Goal: Task Accomplishment & Management: Manage account settings

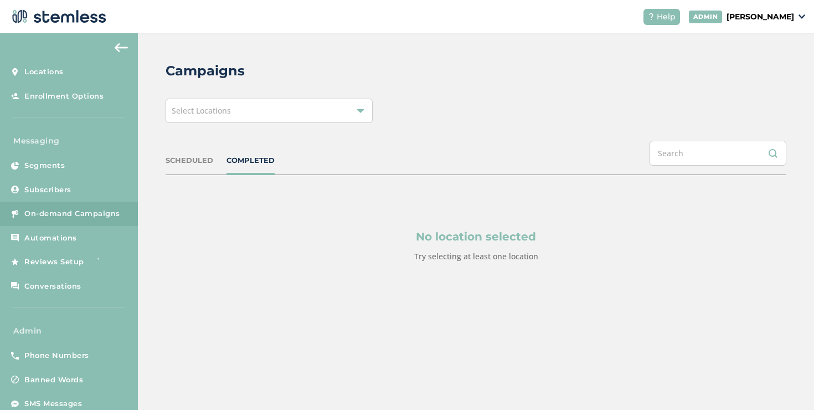
click at [246, 113] on div "Select Locations" at bounding box center [268, 111] width 207 height 24
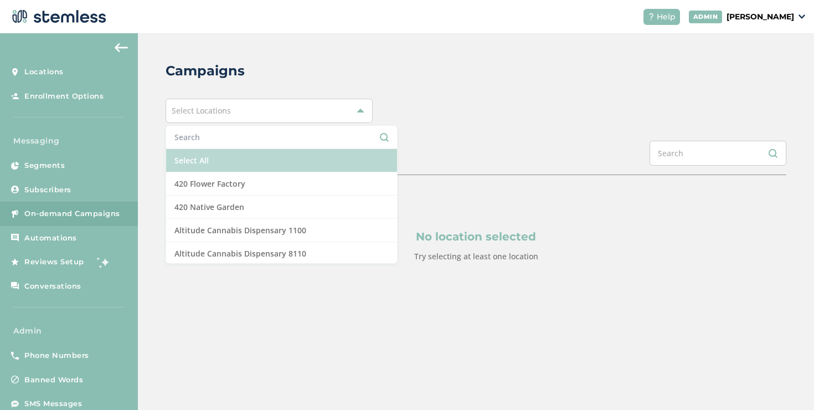
click at [220, 160] on li "Select All" at bounding box center [281, 160] width 231 height 23
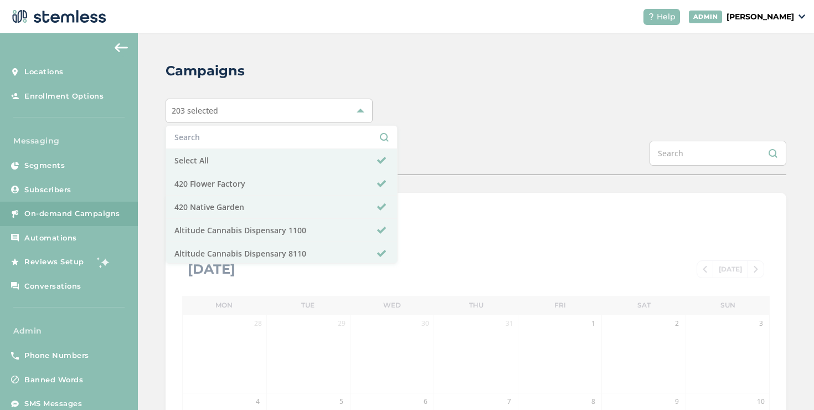
click at [477, 120] on div "203 selected Select All 420 Flower Factory 420 Native Garden Altitude Cannabis …" at bounding box center [475, 111] width 620 height 24
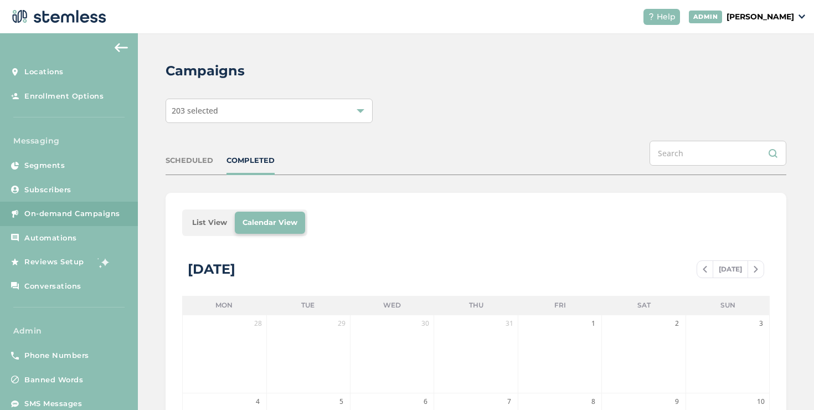
click at [210, 222] on li "List View" at bounding box center [209, 222] width 50 height 22
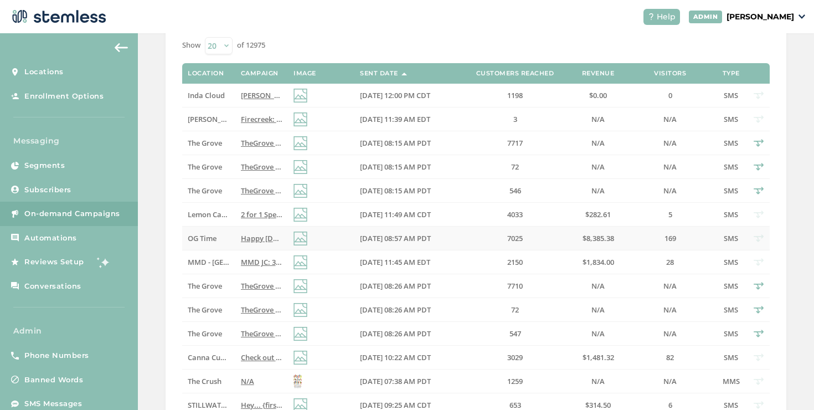
scroll to position [222, 0]
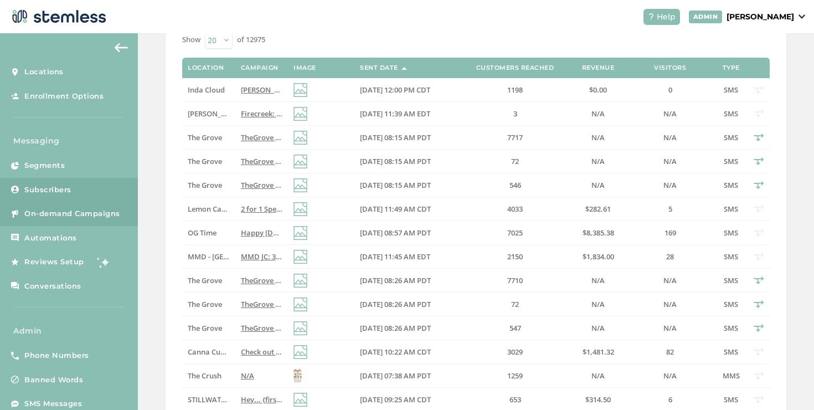
click at [84, 189] on link "Subscribers" at bounding box center [69, 190] width 138 height 24
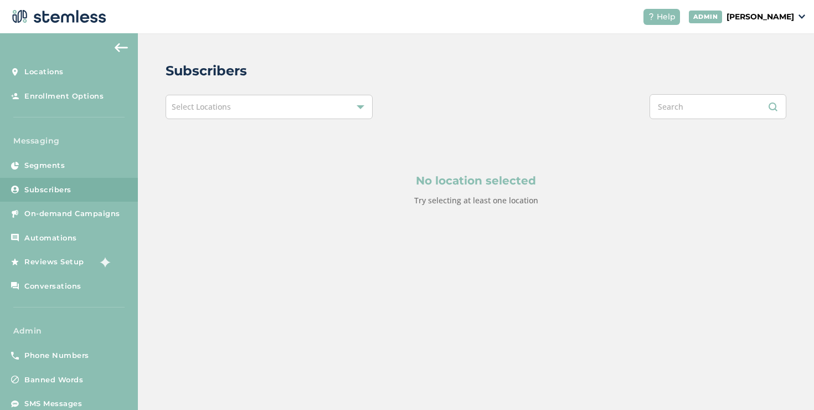
click at [743, 15] on p "[PERSON_NAME]" at bounding box center [760, 17] width 68 height 12
click at [328, 110] on div "Select Locations" at bounding box center [268, 107] width 207 height 24
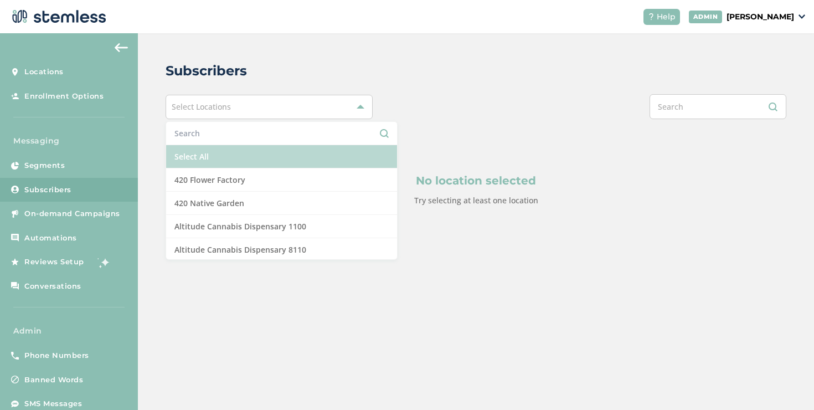
click at [302, 152] on li "Select All" at bounding box center [281, 156] width 231 height 23
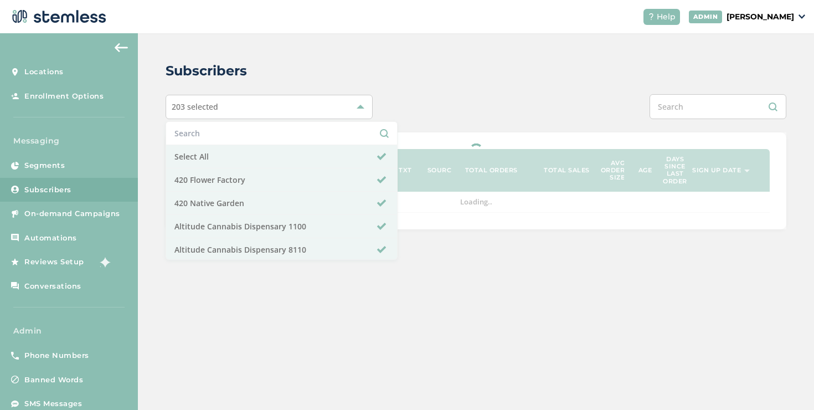
click at [408, 141] on div at bounding box center [475, 180] width 620 height 97
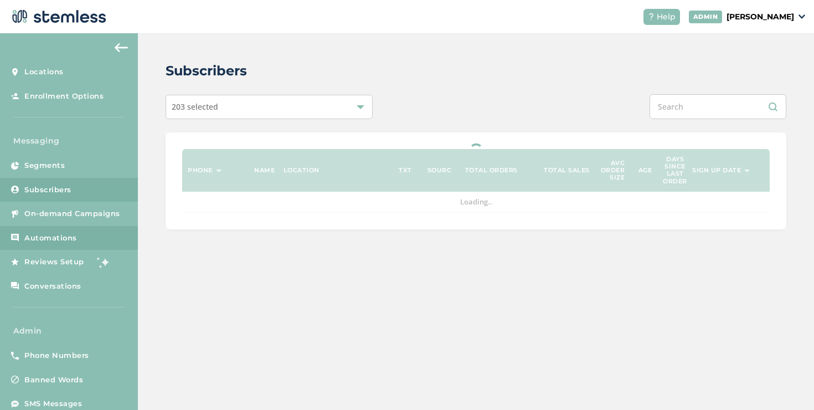
click at [96, 237] on link "Automations" at bounding box center [69, 238] width 138 height 24
click at [102, 212] on span "On-demand Campaigns" at bounding box center [72, 213] width 96 height 11
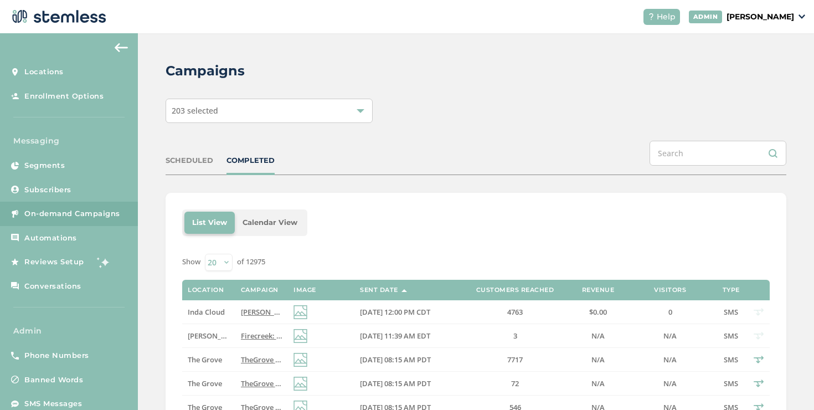
click at [195, 160] on div "SCHEDULED" at bounding box center [189, 160] width 48 height 11
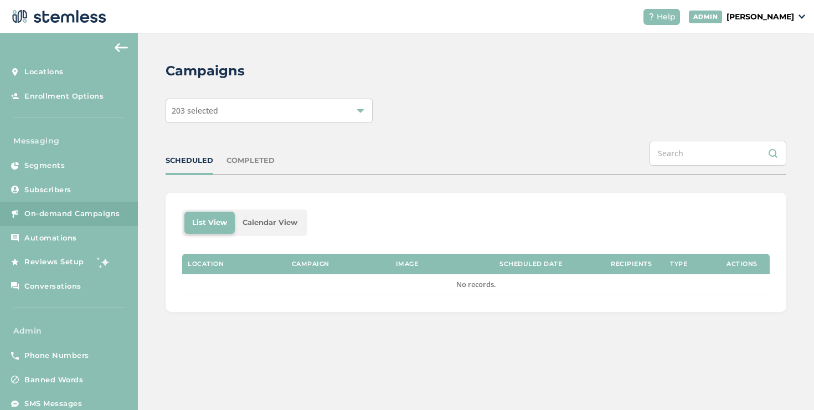
click at [195, 160] on div "SCHEDULED" at bounding box center [189, 160] width 48 height 11
click at [744, 14] on p "[PERSON_NAME]" at bounding box center [760, 17] width 68 height 12
click at [770, 75] on span "Impersonate" at bounding box center [765, 80] width 54 height 11
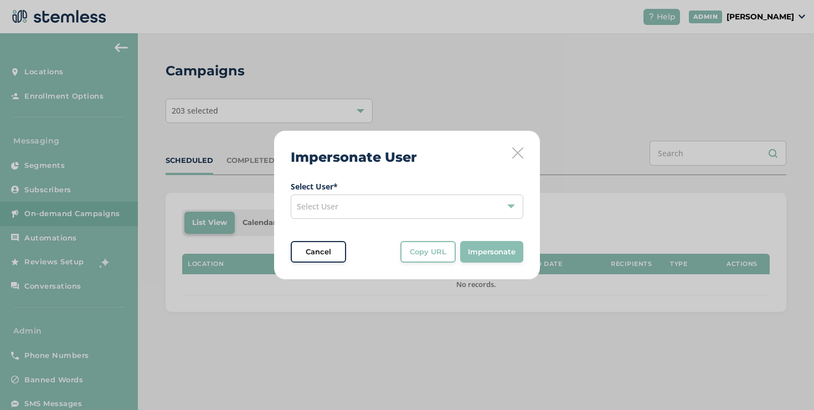
click at [365, 209] on div "Select User" at bounding box center [407, 206] width 232 height 24
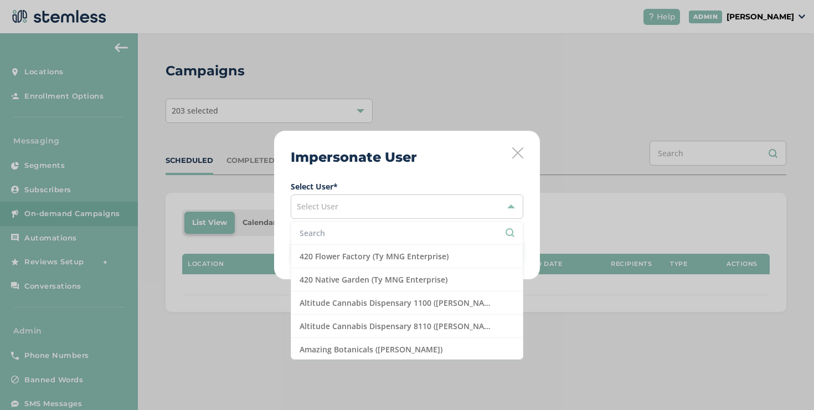
click at [354, 231] on input "text" at bounding box center [406, 233] width 215 height 12
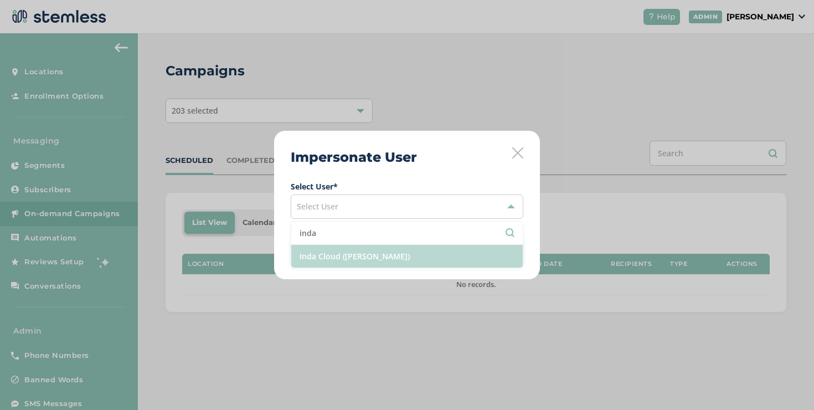
type input "inda"
click at [340, 255] on li "Inda Cloud ([PERSON_NAME])" at bounding box center [406, 256] width 231 height 23
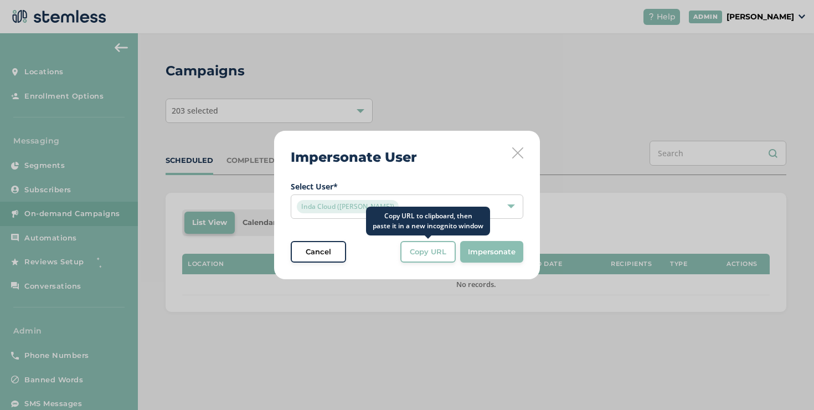
click at [410, 245] on button "Copy URL" at bounding box center [427, 252] width 55 height 22
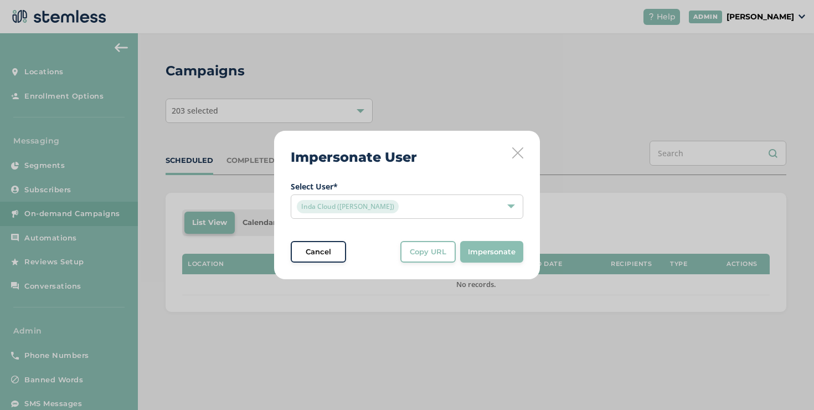
click at [584, 89] on div "Impersonate User Select User * Inda Cloud ([PERSON_NAME]) Cancel Copy URL Copy …" at bounding box center [407, 205] width 814 height 410
click at [518, 153] on icon at bounding box center [517, 152] width 11 height 11
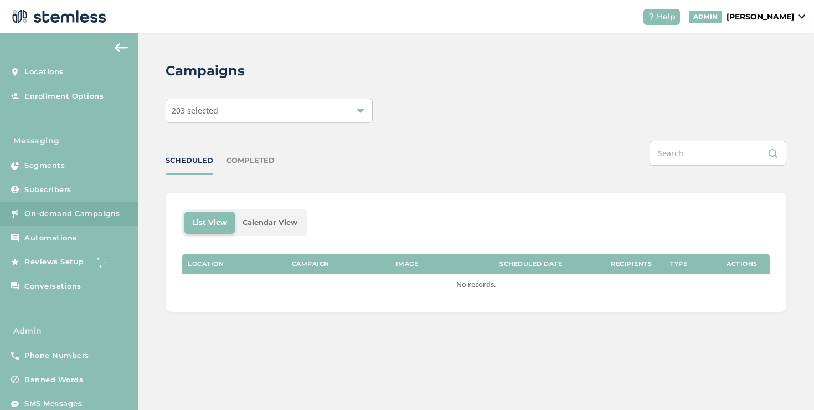
click at [734, 18] on p "[PERSON_NAME]" at bounding box center [760, 17] width 68 height 12
click at [743, 77] on span "Impersonate" at bounding box center [765, 80] width 54 height 11
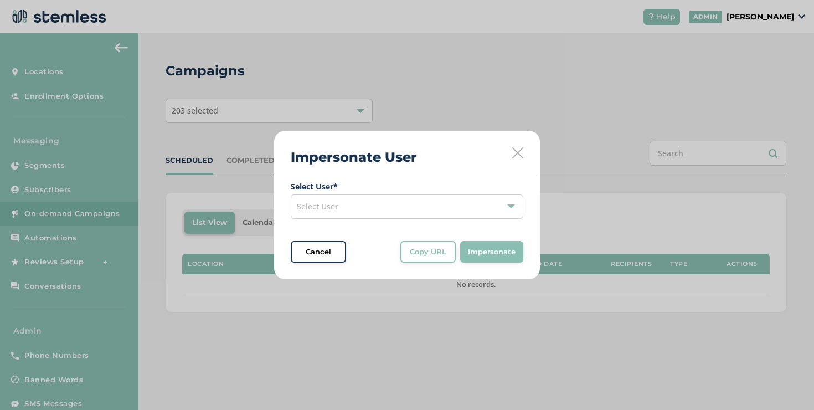
click at [403, 206] on div "Select User" at bounding box center [407, 206] width 232 height 24
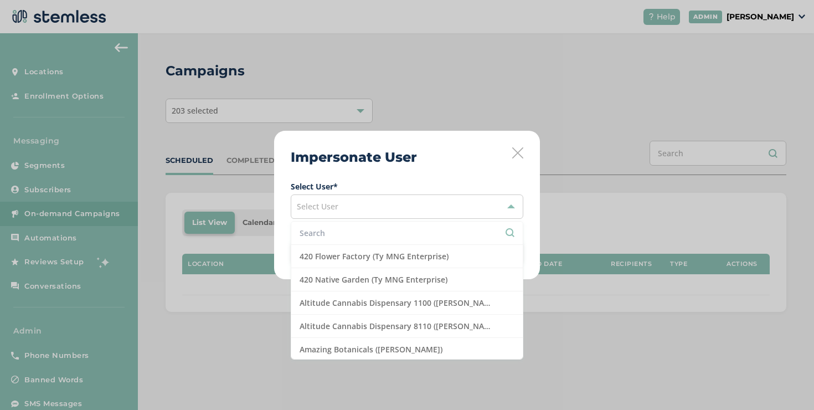
click at [352, 234] on input "text" at bounding box center [406, 233] width 215 height 12
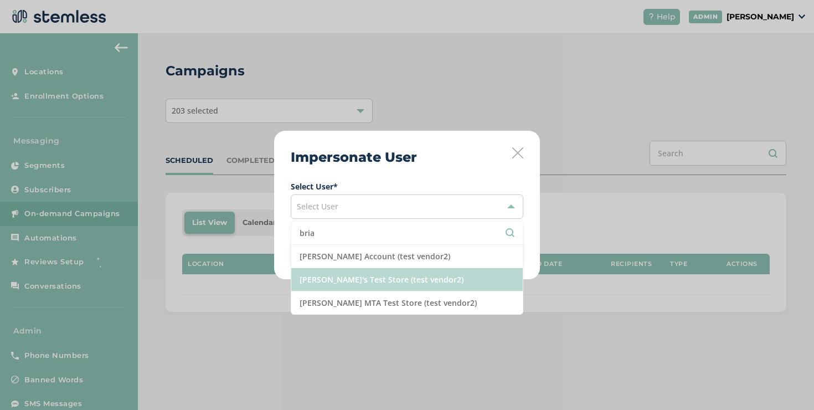
type input "bria"
click at [362, 279] on li "[PERSON_NAME]'s Test Store (test vendor2)" at bounding box center [406, 279] width 231 height 23
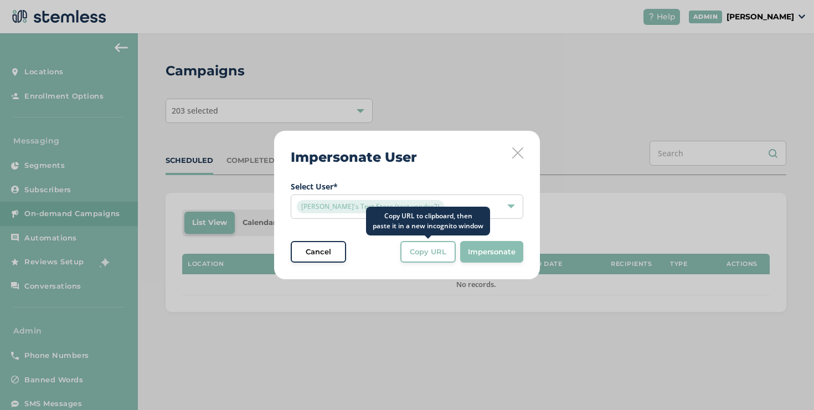
click at [441, 252] on span "Copy URL" at bounding box center [428, 251] width 37 height 11
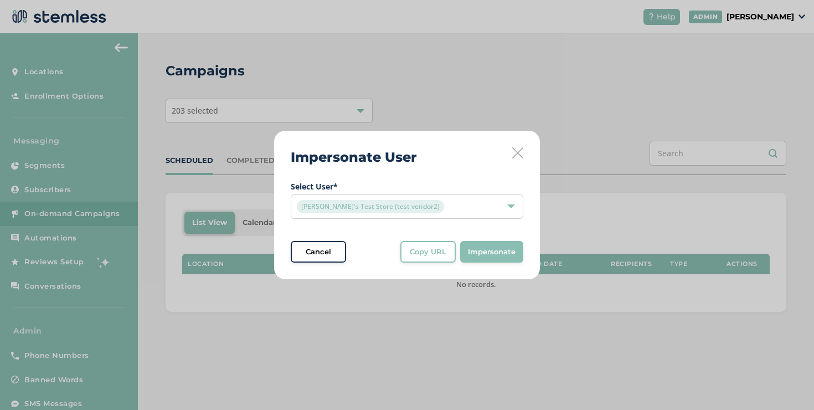
click at [520, 151] on icon at bounding box center [517, 152] width 11 height 11
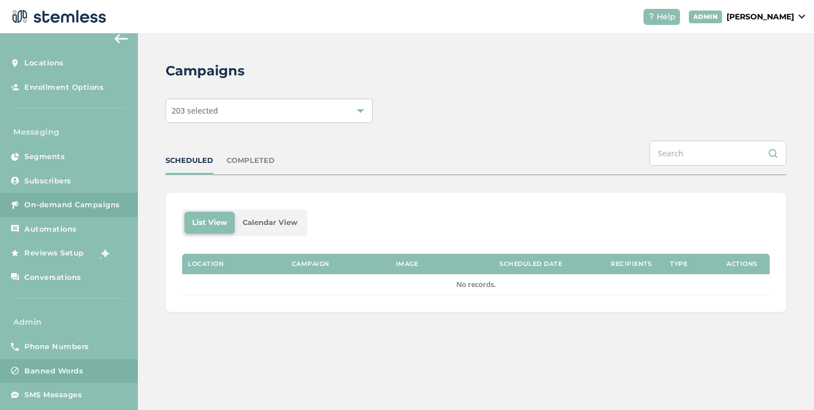
scroll to position [23, 0]
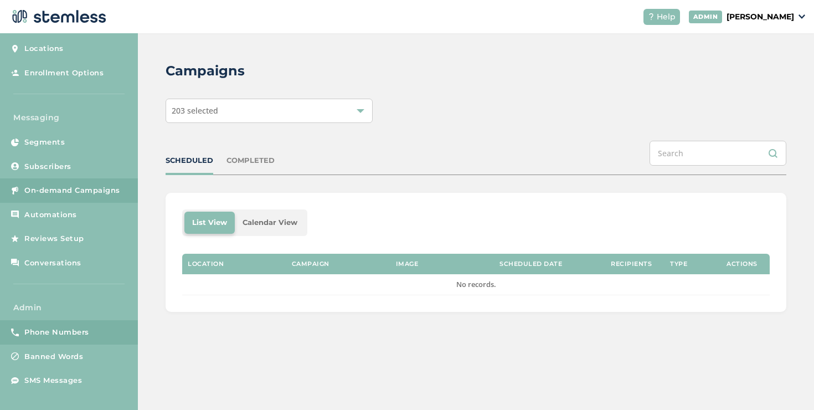
click at [72, 330] on span "Phone Numbers" at bounding box center [56, 332] width 65 height 11
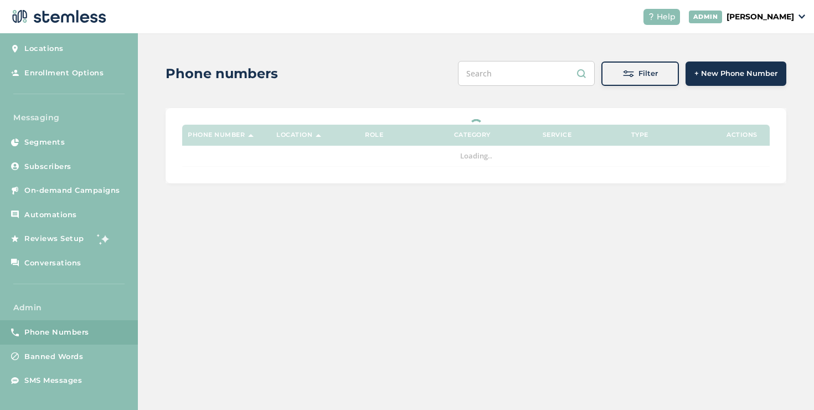
click at [617, 78] on div "Filter" at bounding box center [640, 73] width 60 height 11
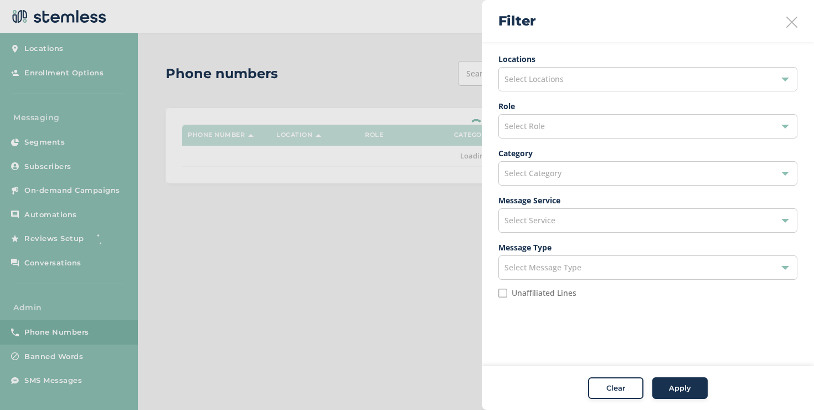
click at [612, 79] on div "Select Locations" at bounding box center [647, 79] width 299 height 24
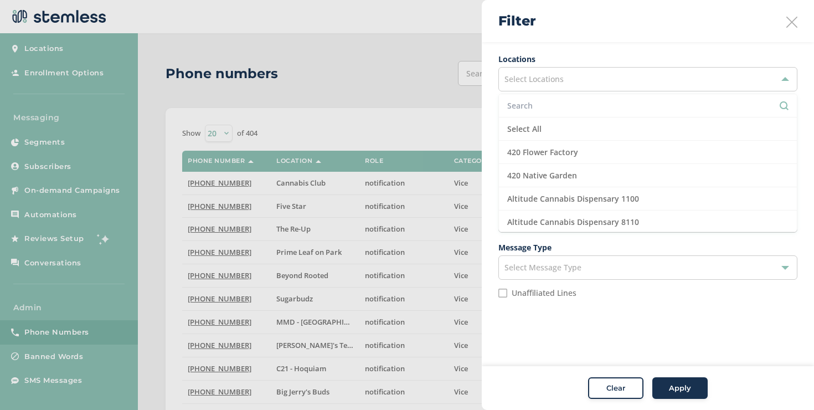
click at [541, 99] on li at bounding box center [648, 105] width 298 height 23
click at [541, 103] on input "text" at bounding box center [647, 106] width 281 height 12
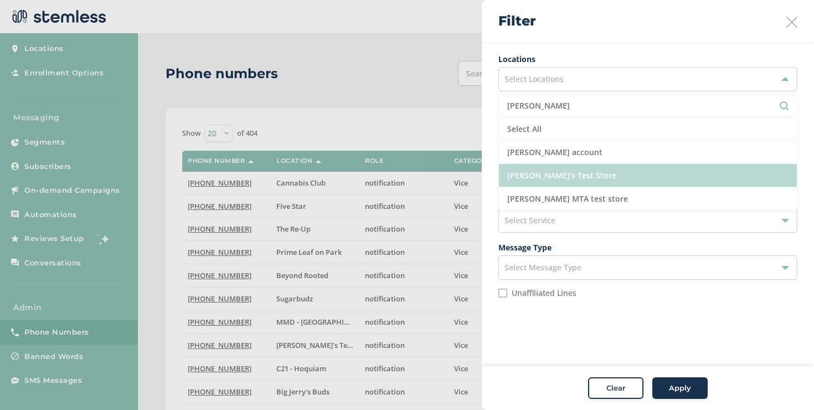
type input "[PERSON_NAME]"
click at [560, 182] on li "[PERSON_NAME]'s Test Store" at bounding box center [648, 175] width 298 height 23
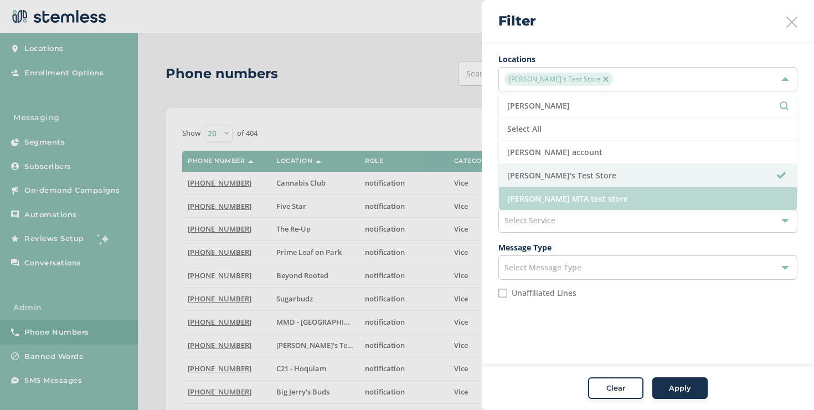
click at [563, 196] on li "[PERSON_NAME] MTA test store" at bounding box center [648, 198] width 298 height 23
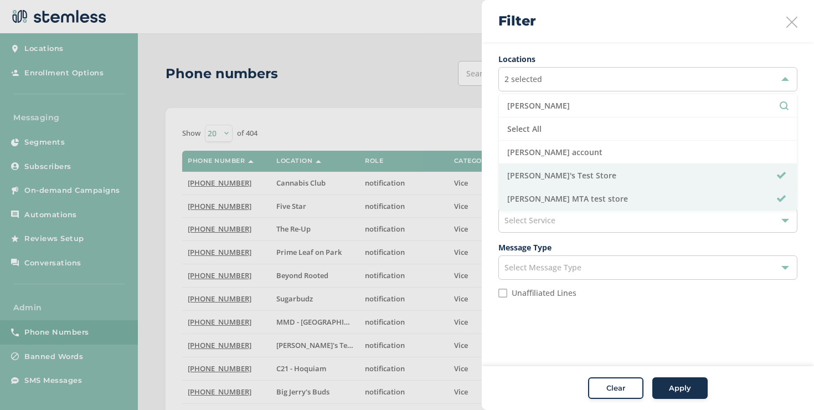
click at [675, 383] on span "Apply" at bounding box center [680, 387] width 22 height 11
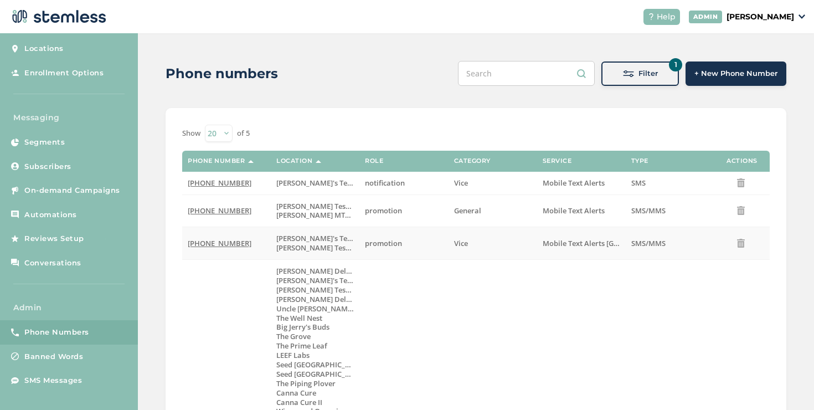
click at [228, 240] on span "[PHONE_NUMBER]" at bounding box center [220, 243] width 64 height 10
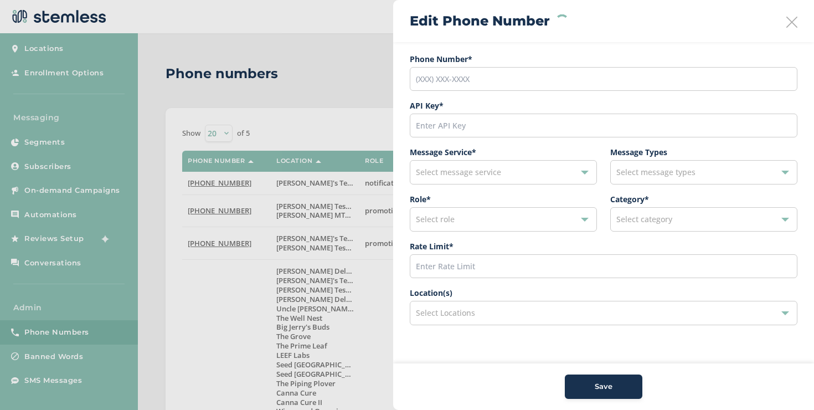
type input "[PHONE_NUMBER]"
type input "23206"
type input "200"
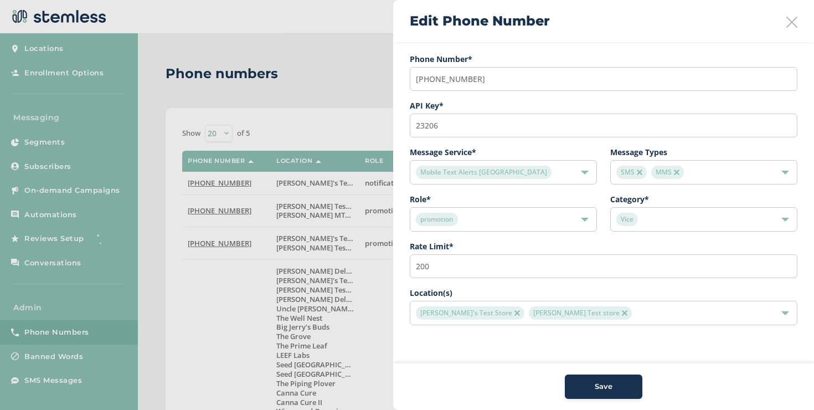
click at [529, 309] on span "[PERSON_NAME] Test store" at bounding box center [580, 312] width 103 height 13
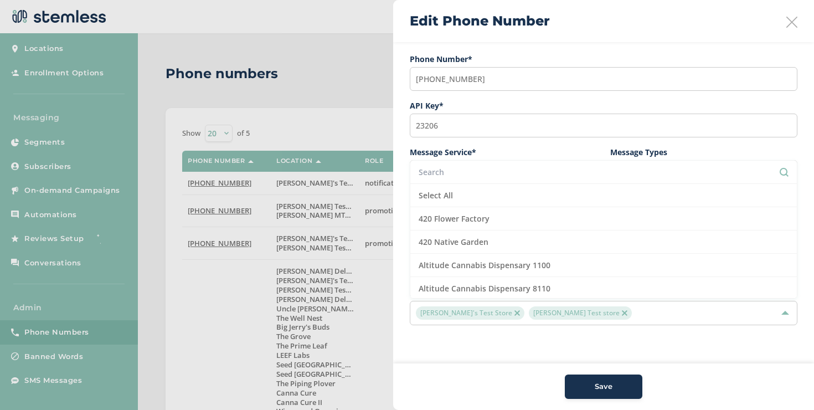
click at [614, 310] on div "[PERSON_NAME]'s Test Store [PERSON_NAME] Test store" at bounding box center [598, 312] width 364 height 13
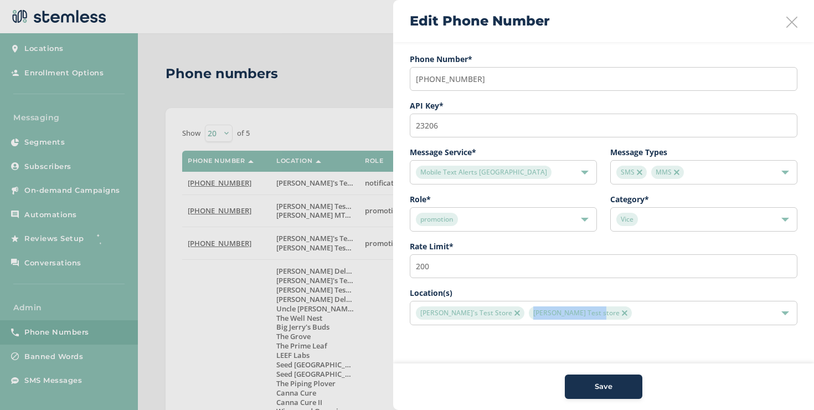
click at [614, 310] on div "[PERSON_NAME]'s Test Store [PERSON_NAME] Test store" at bounding box center [598, 312] width 364 height 13
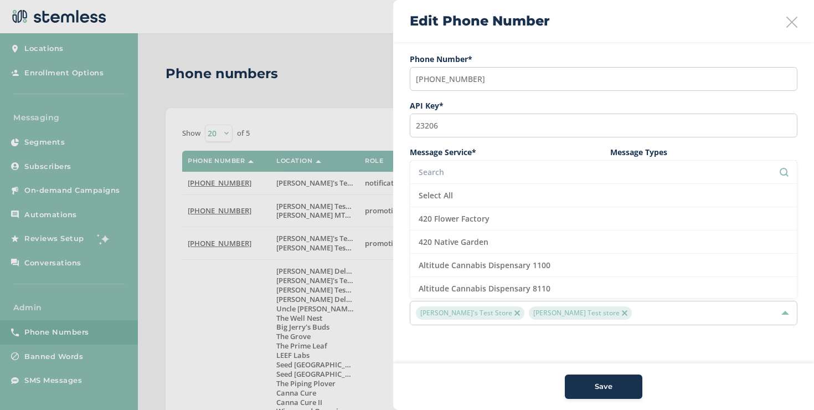
click at [468, 174] on input "text" at bounding box center [603, 172] width 370 height 12
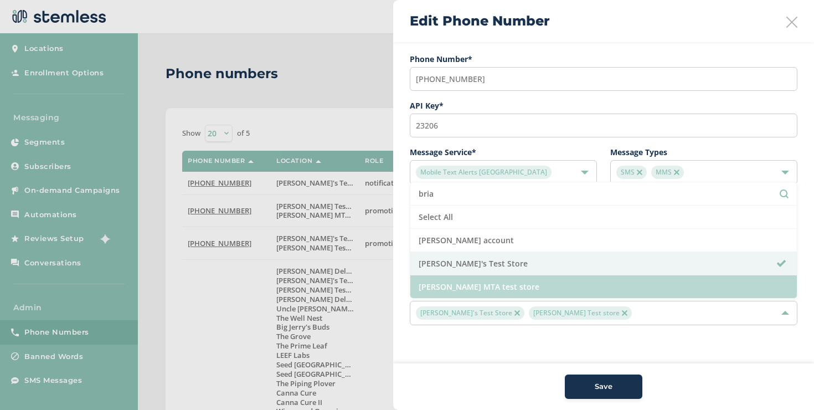
type input "bria"
click at [472, 288] on li "[PERSON_NAME] MTA test store" at bounding box center [603, 286] width 386 height 23
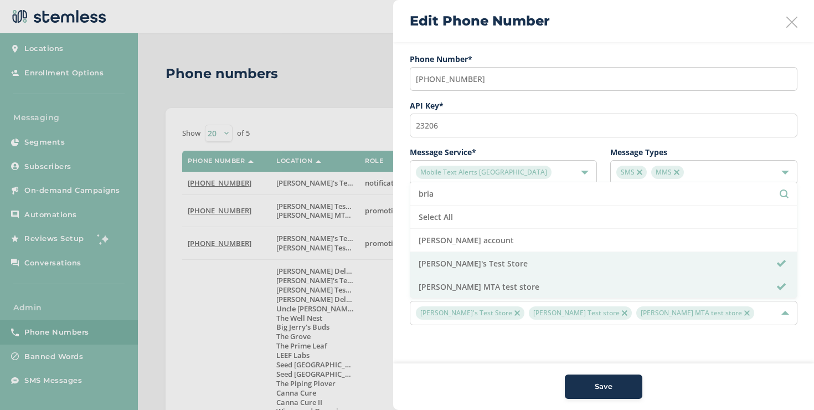
click at [596, 380] on button "Save" at bounding box center [603, 386] width 77 height 24
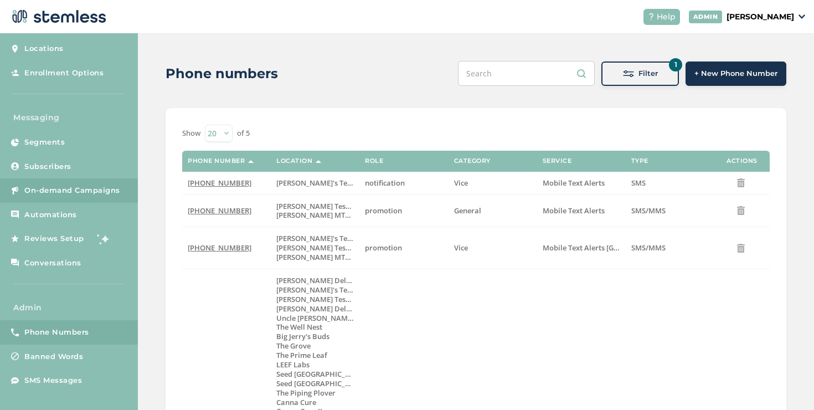
click at [101, 194] on span "On-demand Campaigns" at bounding box center [72, 190] width 96 height 11
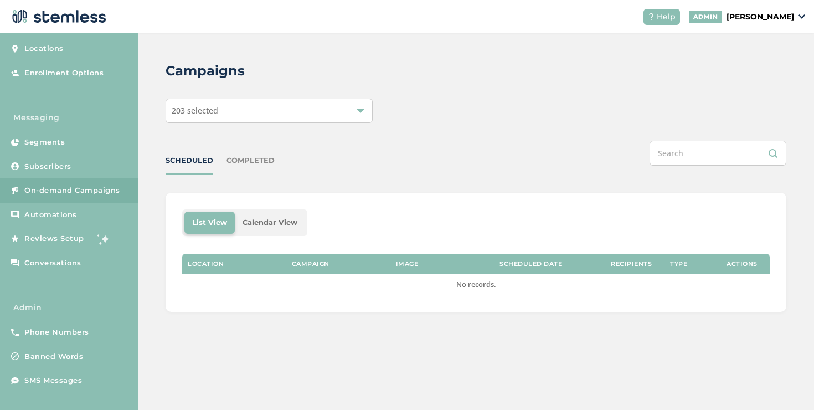
click at [259, 120] on div "203 selected" at bounding box center [268, 111] width 207 height 24
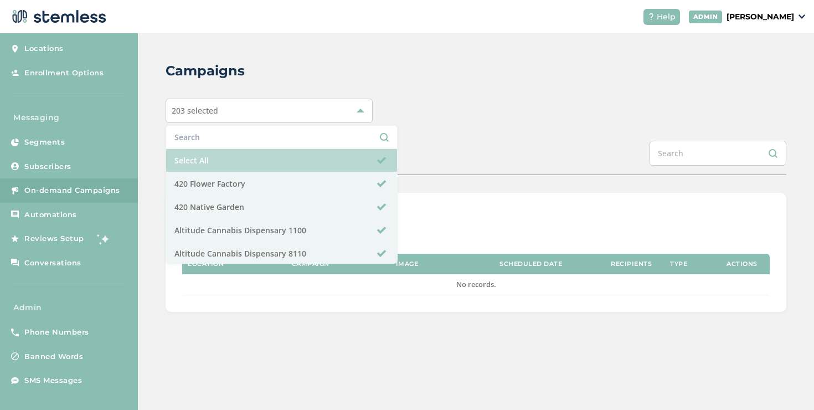
click at [220, 160] on li "Select All" at bounding box center [281, 160] width 231 height 23
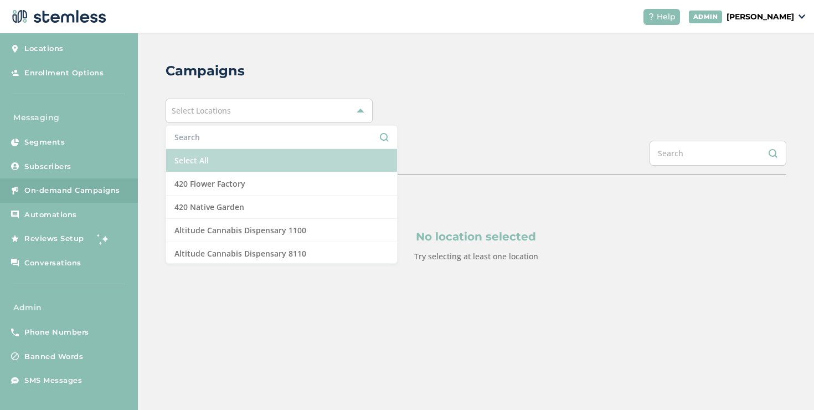
click at [220, 160] on li "Select All" at bounding box center [281, 160] width 231 height 23
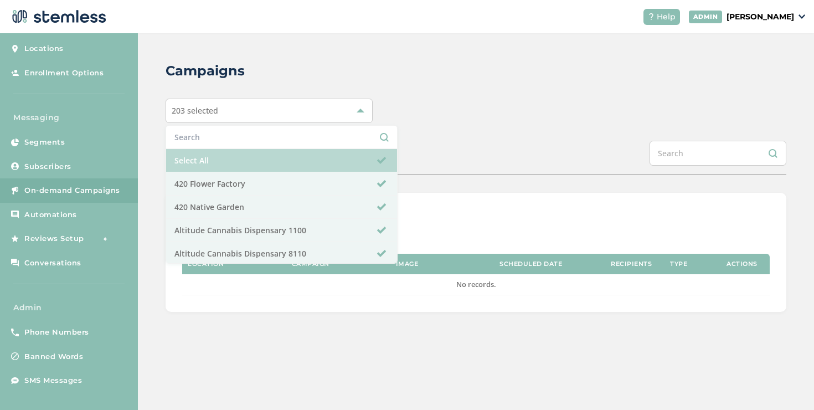
click at [214, 152] on li "Select All" at bounding box center [281, 160] width 231 height 23
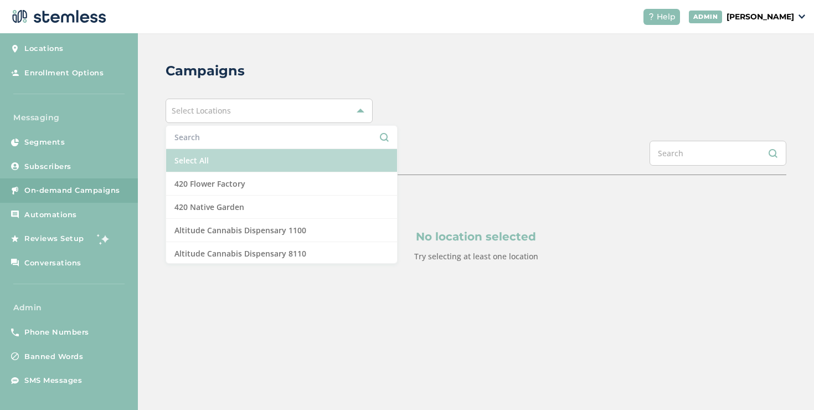
click at [214, 155] on li "Select All" at bounding box center [281, 160] width 231 height 23
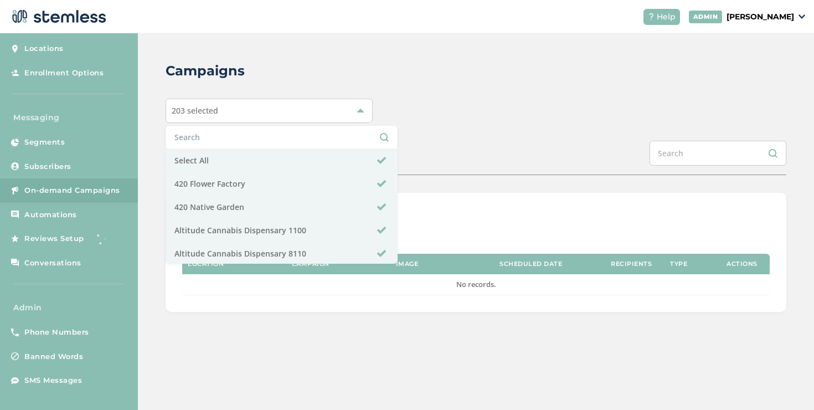
click at [405, 169] on div "SCHEDULED COMPLETED" at bounding box center [475, 158] width 620 height 34
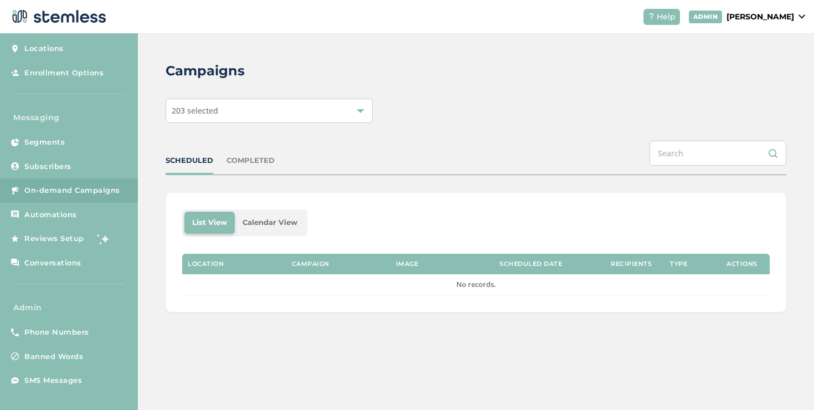
click at [738, 17] on p "[PERSON_NAME]" at bounding box center [760, 17] width 68 height 12
click at [737, 81] on ul "Go to Website Profile Impersonate Logout" at bounding box center [766, 70] width 68 height 85
click at [747, 14] on p "[PERSON_NAME]" at bounding box center [760, 17] width 68 height 12
click at [775, 86] on li "Impersonate" at bounding box center [765, 83] width 54 height 16
click at [312, 117] on div "203 selected" at bounding box center [268, 111] width 207 height 24
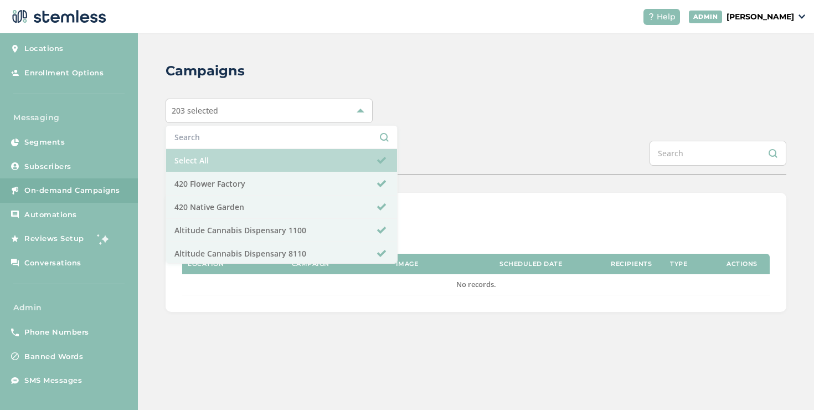
click at [264, 152] on li "Select All" at bounding box center [281, 160] width 231 height 23
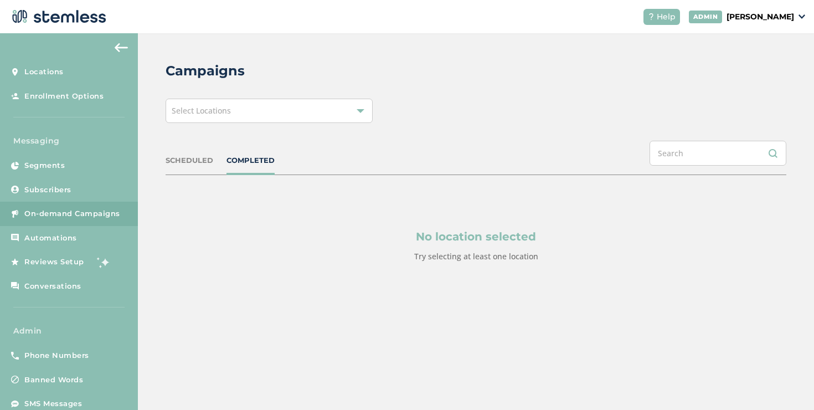
click at [754, 19] on p "[PERSON_NAME]" at bounding box center [760, 17] width 68 height 12
click at [759, 76] on span "Impersonate" at bounding box center [765, 80] width 54 height 11
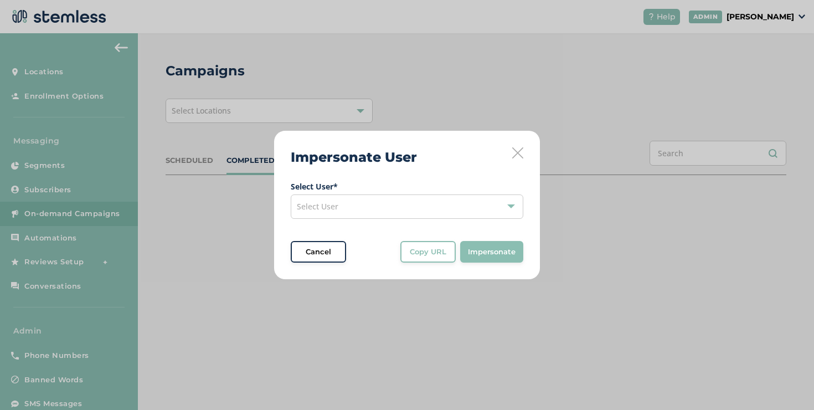
click at [406, 198] on div "Select User" at bounding box center [407, 206] width 232 height 24
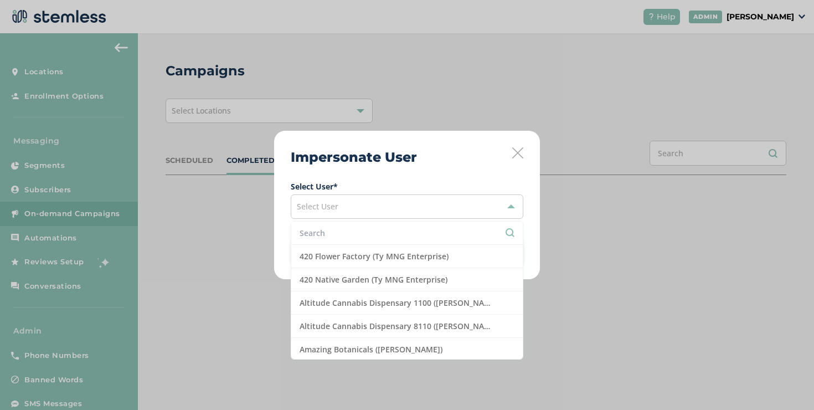
click at [416, 230] on input "text" at bounding box center [406, 233] width 215 height 12
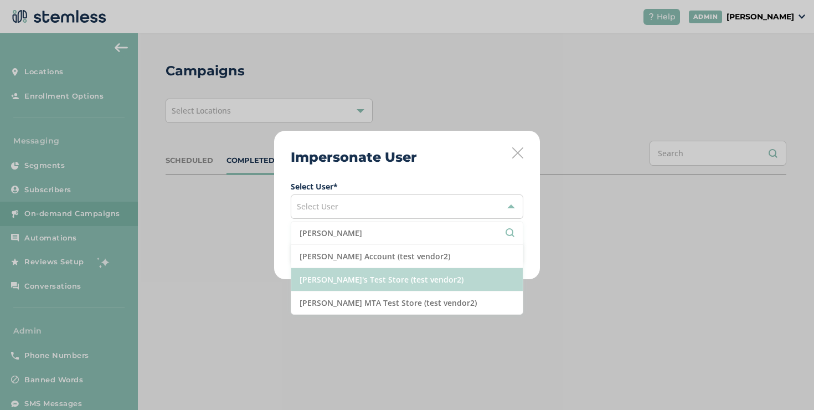
type input "[PERSON_NAME]"
click at [412, 277] on li "[PERSON_NAME]'s Test Store (test vendor2)" at bounding box center [406, 279] width 231 height 23
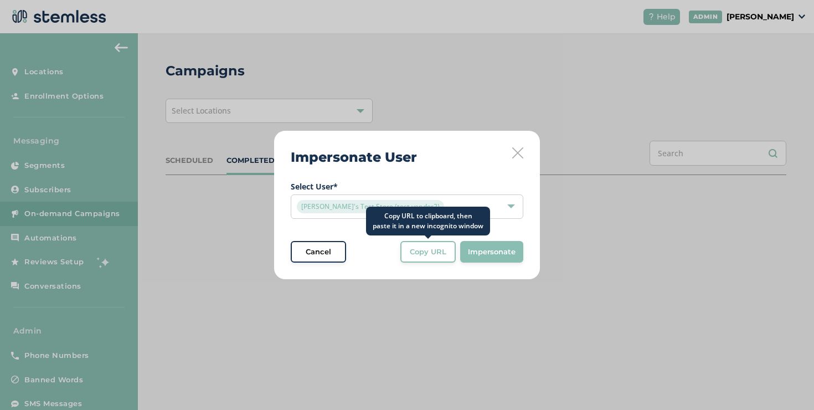
click at [424, 262] on button "Copy URL" at bounding box center [427, 252] width 55 height 22
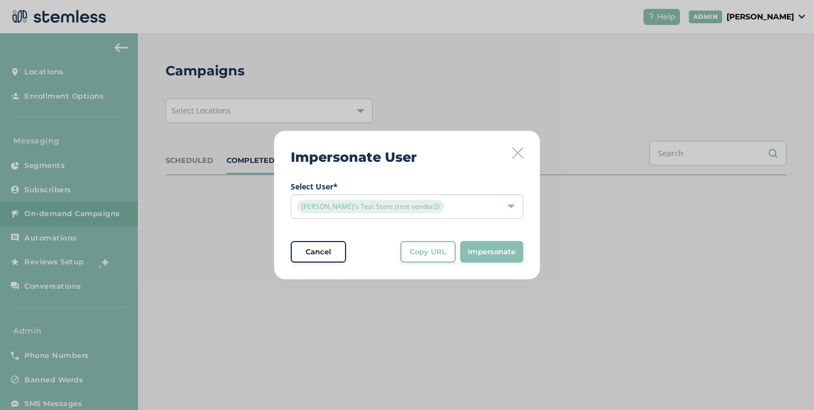
click at [755, 12] on div "Impersonate User Select User * Brian's Test Store (test vendor2) Cancel Copy UR…" at bounding box center [407, 205] width 814 height 410
click at [513, 149] on icon at bounding box center [517, 152] width 11 height 11
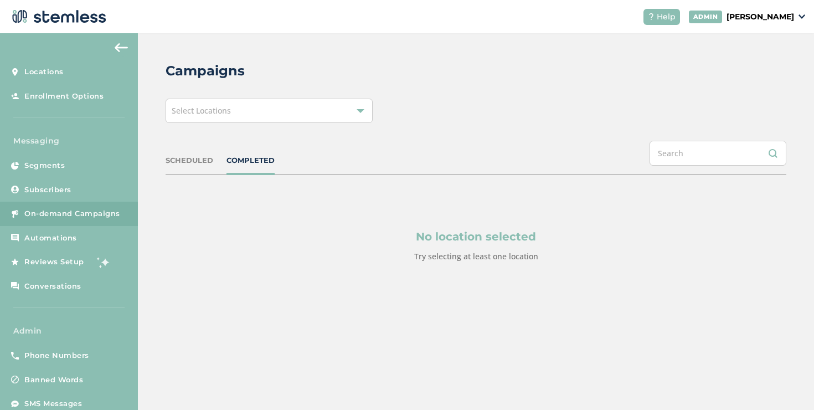
click at [748, 11] on p "[PERSON_NAME]" at bounding box center [760, 17] width 68 height 12
click at [746, 76] on span "Impersonate" at bounding box center [765, 80] width 54 height 11
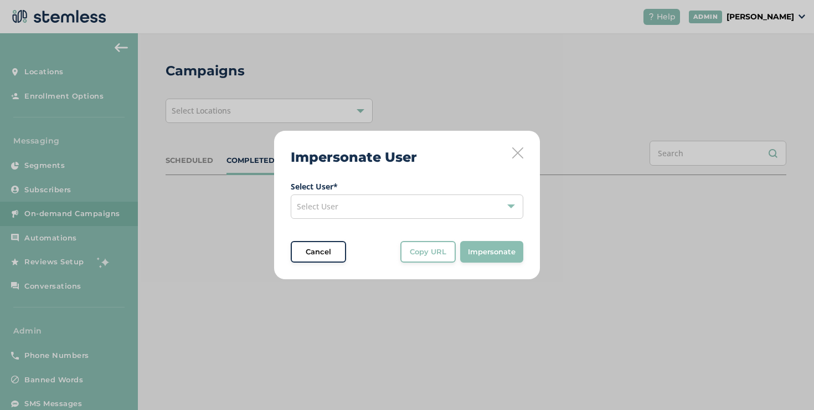
click at [443, 208] on div "Select User" at bounding box center [407, 206] width 232 height 24
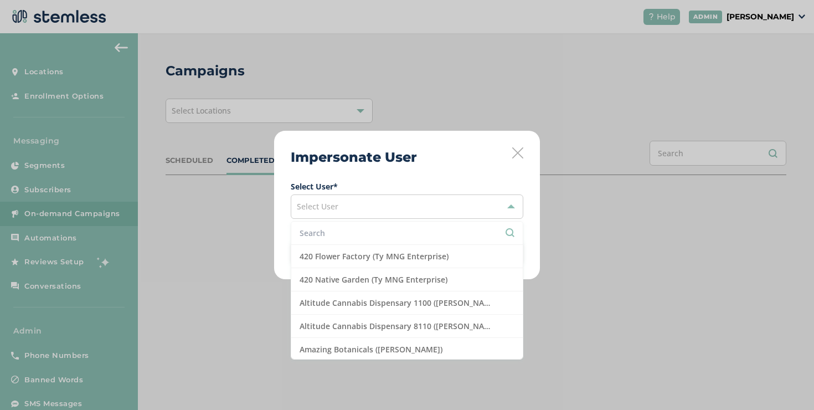
drag, startPoint x: 415, startPoint y: 220, endPoint x: 379, endPoint y: 229, distance: 37.0
click at [379, 229] on input "text" at bounding box center [406, 233] width 215 height 12
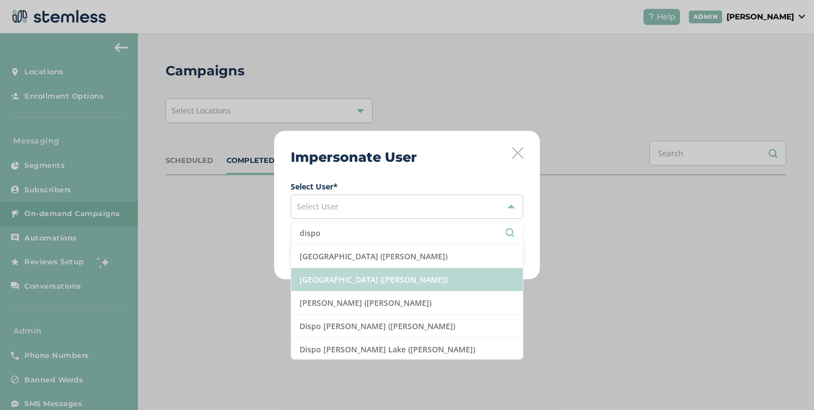
type input "dispo"
click at [372, 274] on li "[GEOGRAPHIC_DATA] ([PERSON_NAME])" at bounding box center [406, 279] width 231 height 23
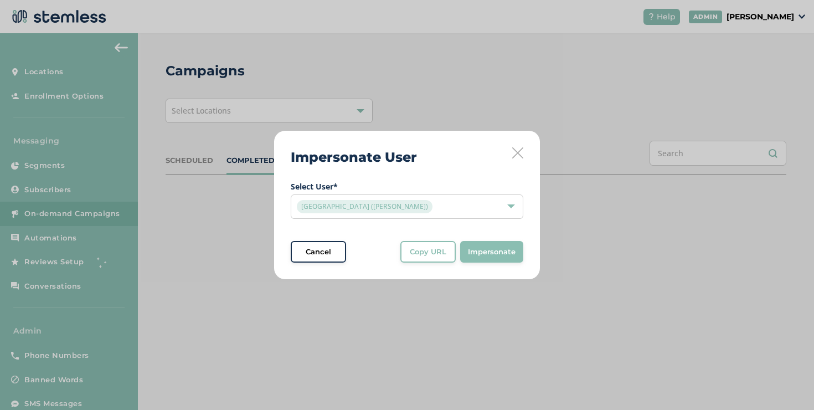
click at [470, 252] on span "Impersonate" at bounding box center [492, 251] width 48 height 11
